Goal: Communication & Community: Connect with others

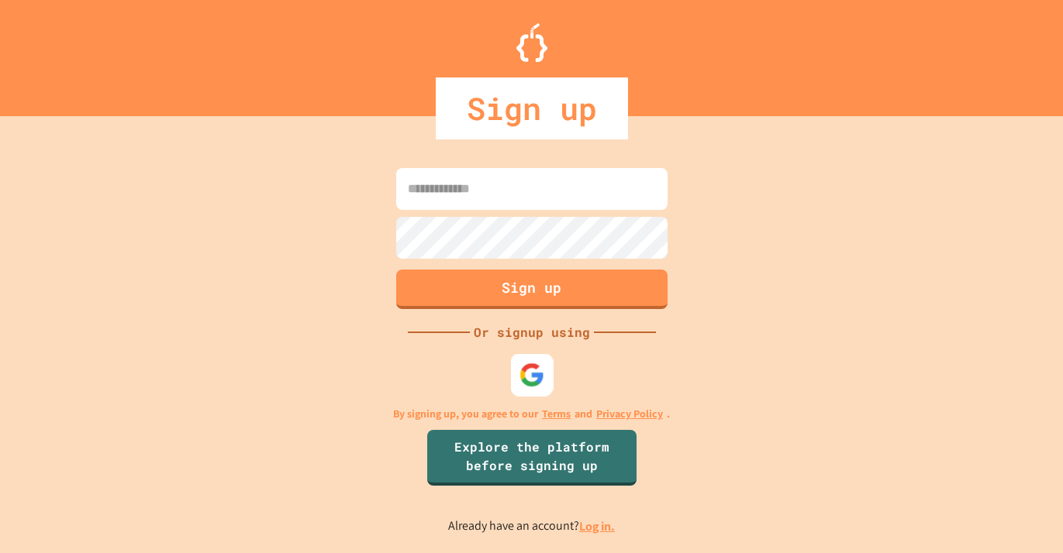
click at [528, 371] on img at bounding box center [532, 376] width 26 height 26
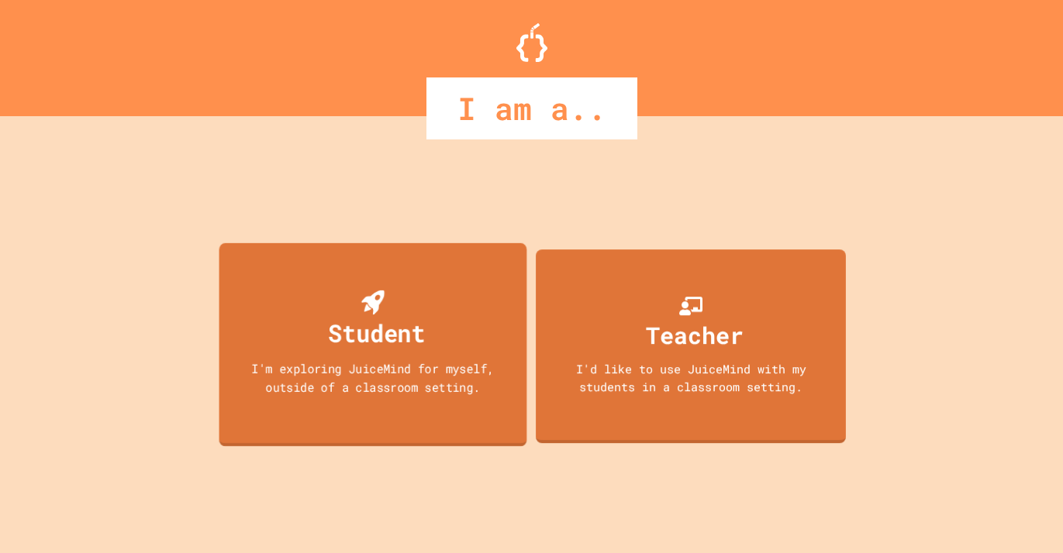
click at [482, 291] on div "Student I'm exploring JuiceMind for myself, outside of a classroom setting." at bounding box center [373, 345] width 308 height 204
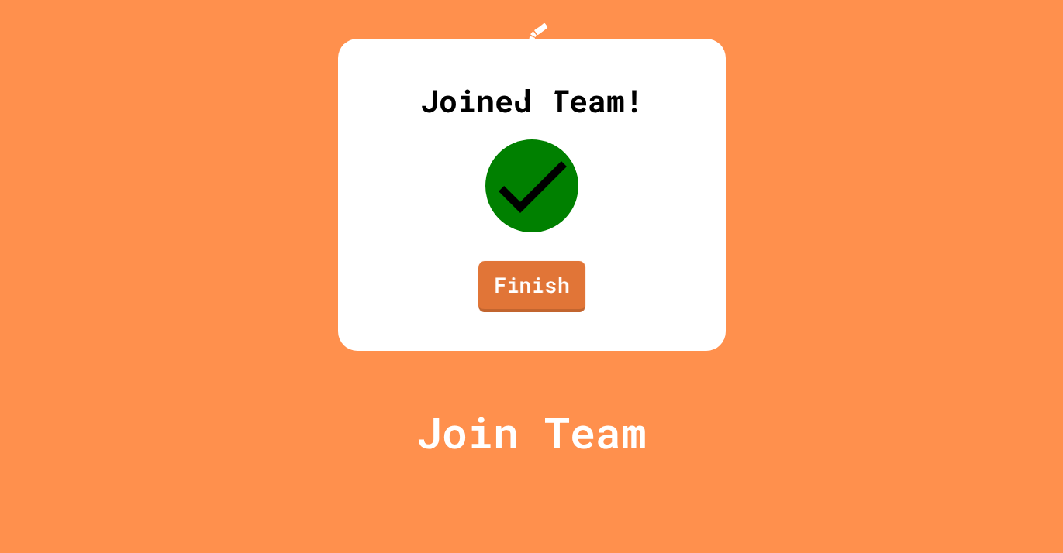
click at [533, 312] on link "Finish" at bounding box center [530, 286] width 107 height 51
